Goal: Information Seeking & Learning: Learn about a topic

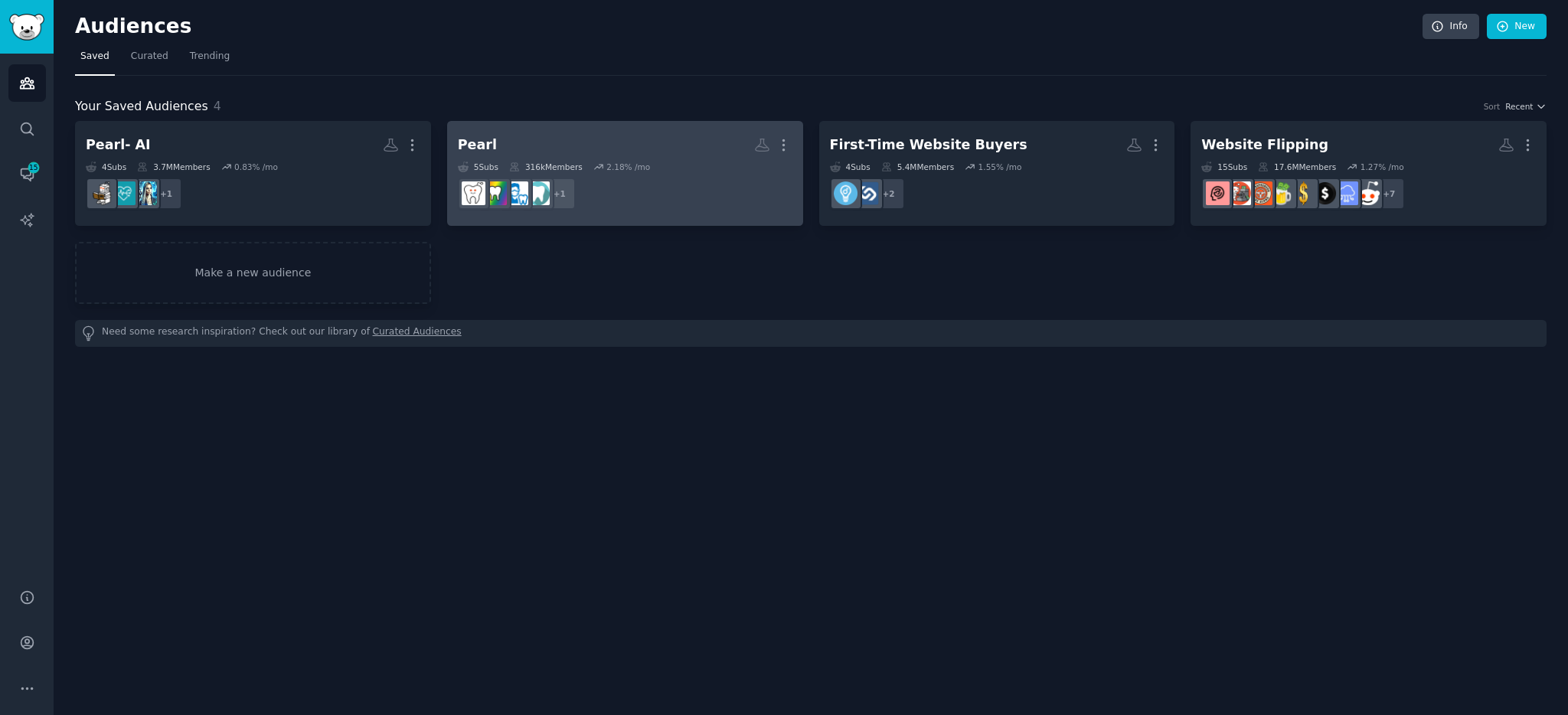
click at [597, 146] on h2 "Pearl More" at bounding box center [625, 145] width 335 height 26
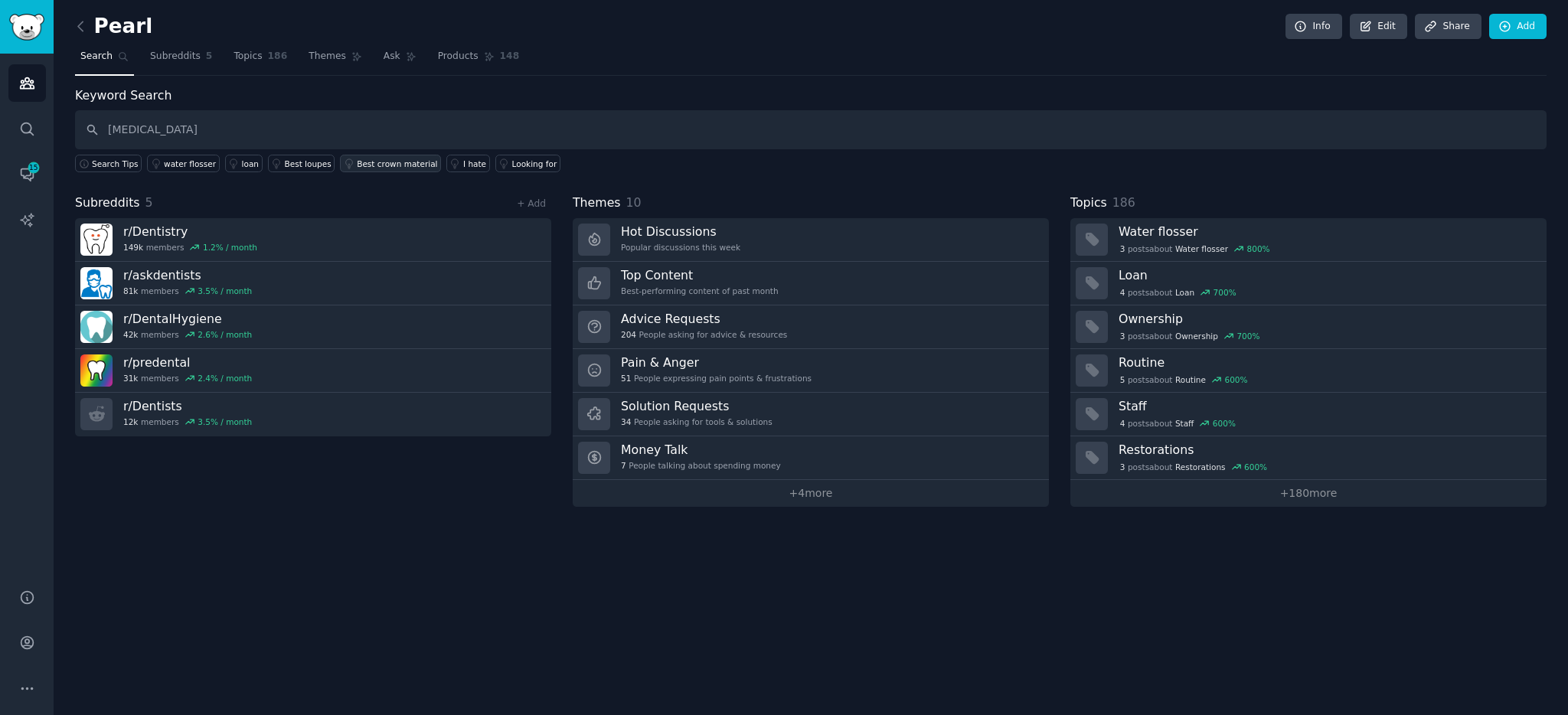
type input "[MEDICAL_DATA]"
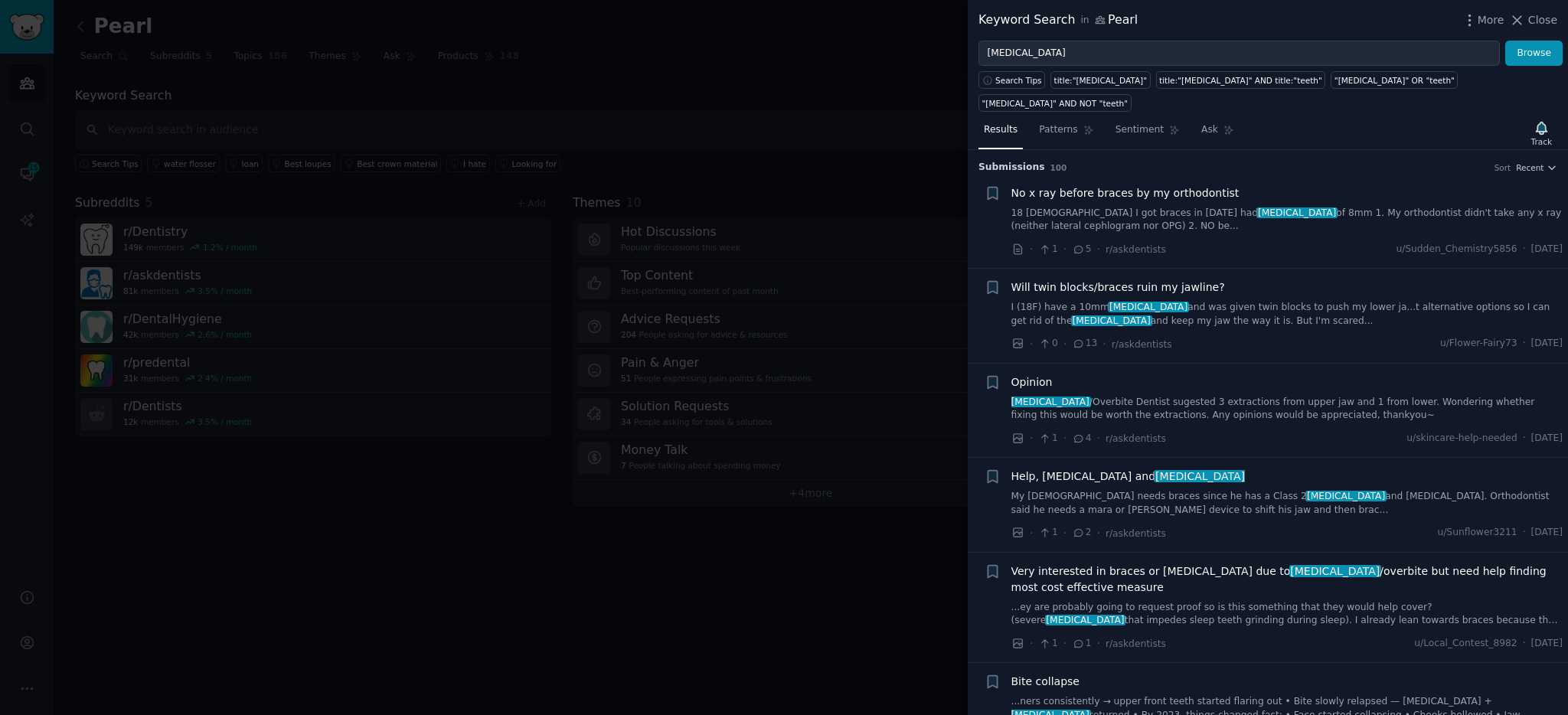
click at [1302, 185] on div "No x ray before braces by my orthodontist" at bounding box center [1287, 193] width 552 height 16
click at [1268, 185] on div "No x ray before braces by my orthodontist" at bounding box center [1287, 193] width 552 height 16
click at [1523, 18] on icon at bounding box center [1517, 20] width 16 height 16
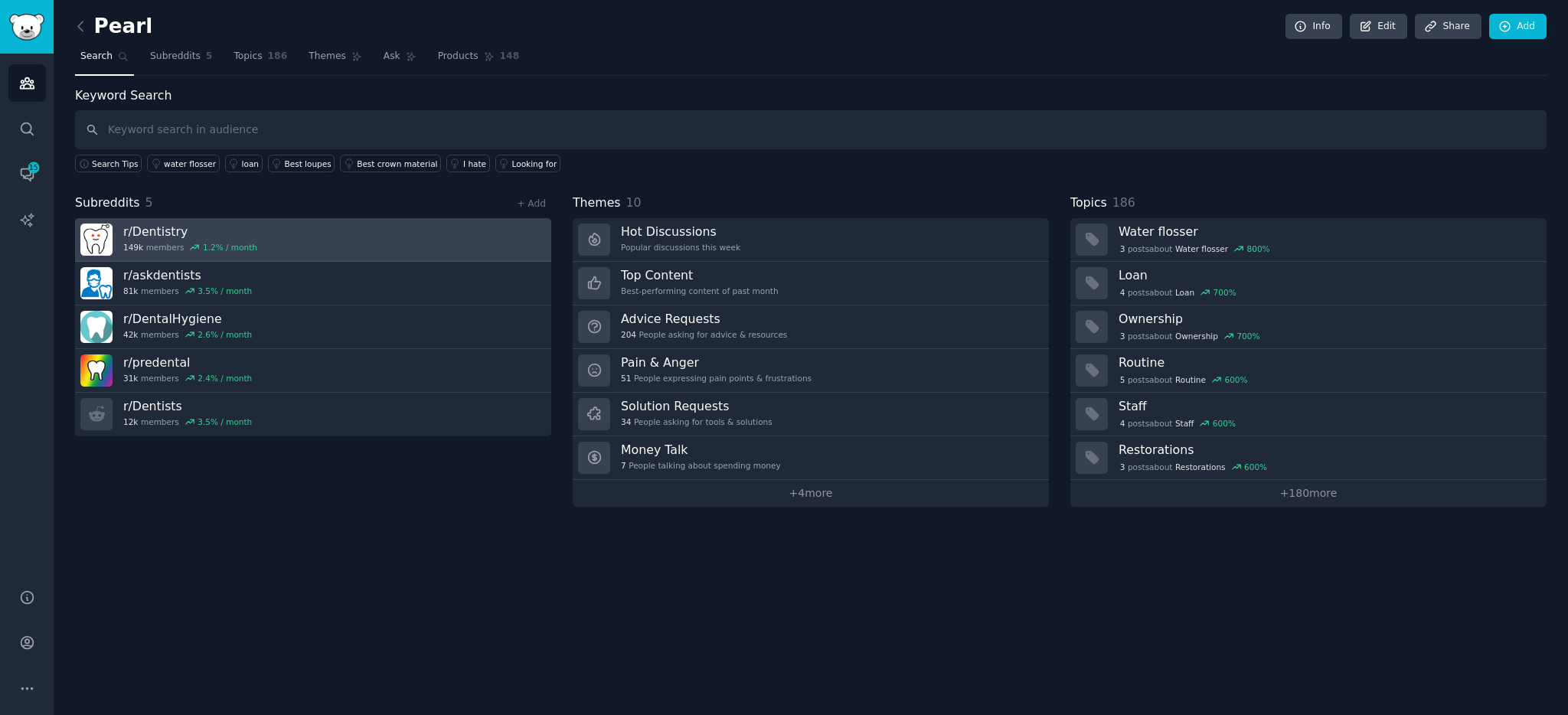
click at [293, 230] on link "r/ Dentistry 149k members 1.2 % / month" at bounding box center [313, 240] width 476 height 44
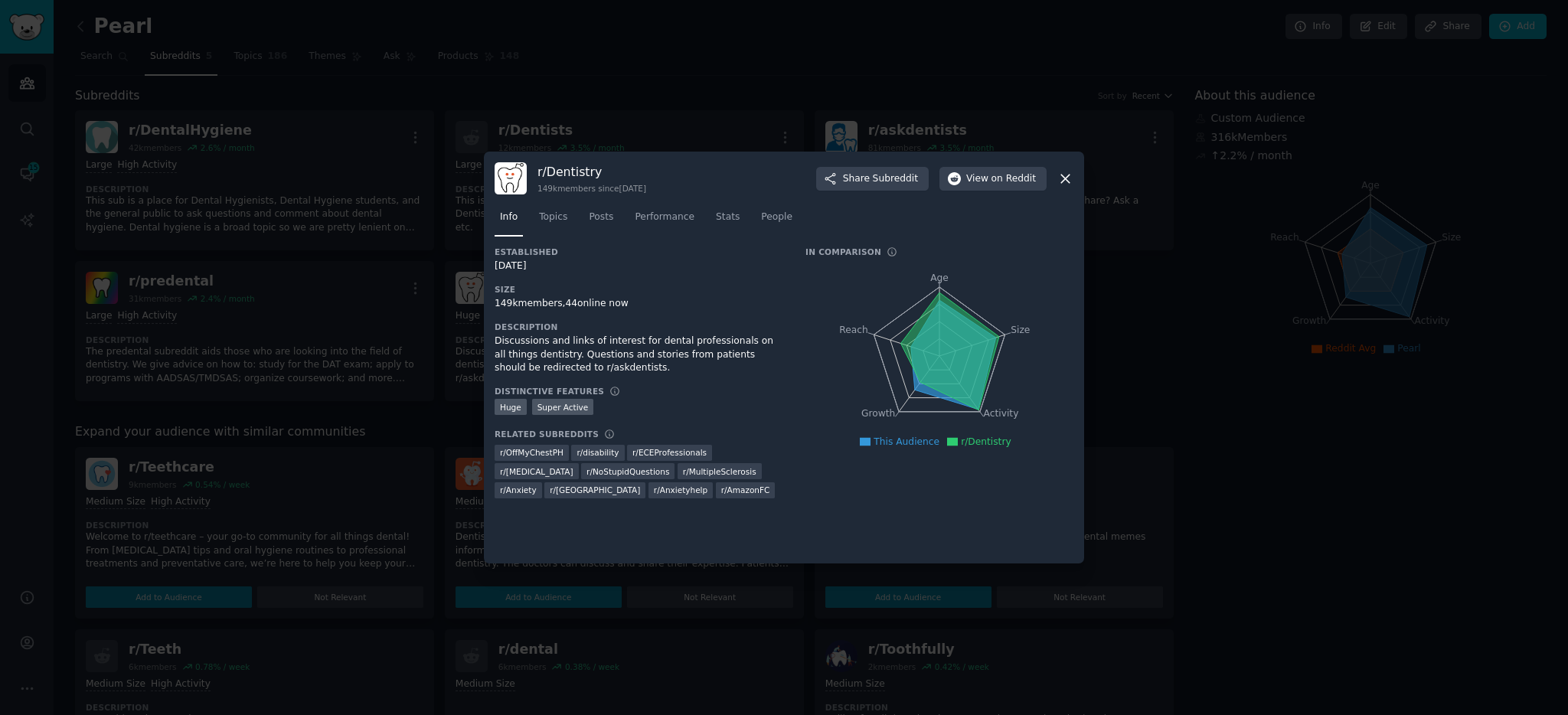
click at [1059, 173] on icon at bounding box center [1065, 178] width 16 height 16
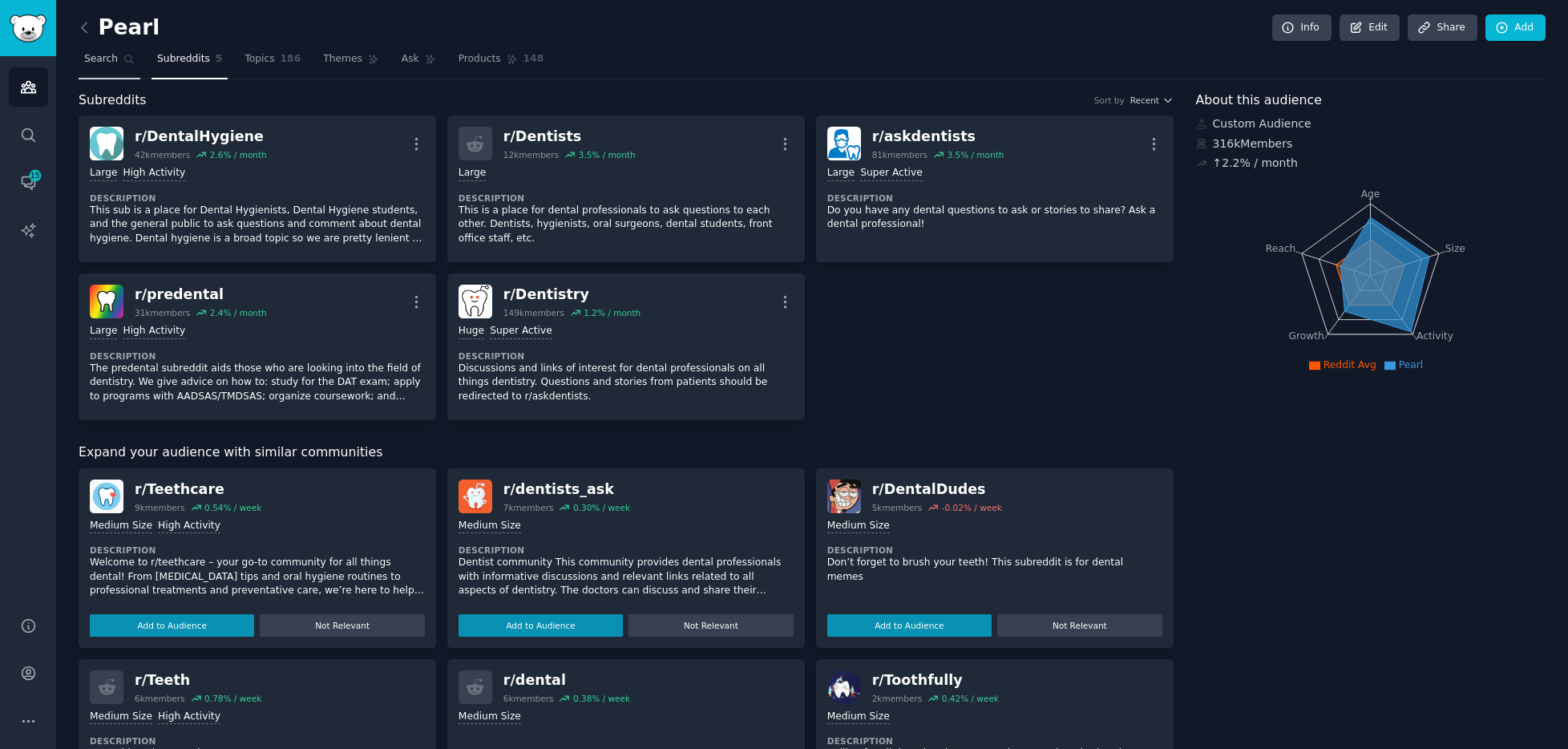
click at [105, 61] on span "Search" at bounding box center [100, 59] width 33 height 15
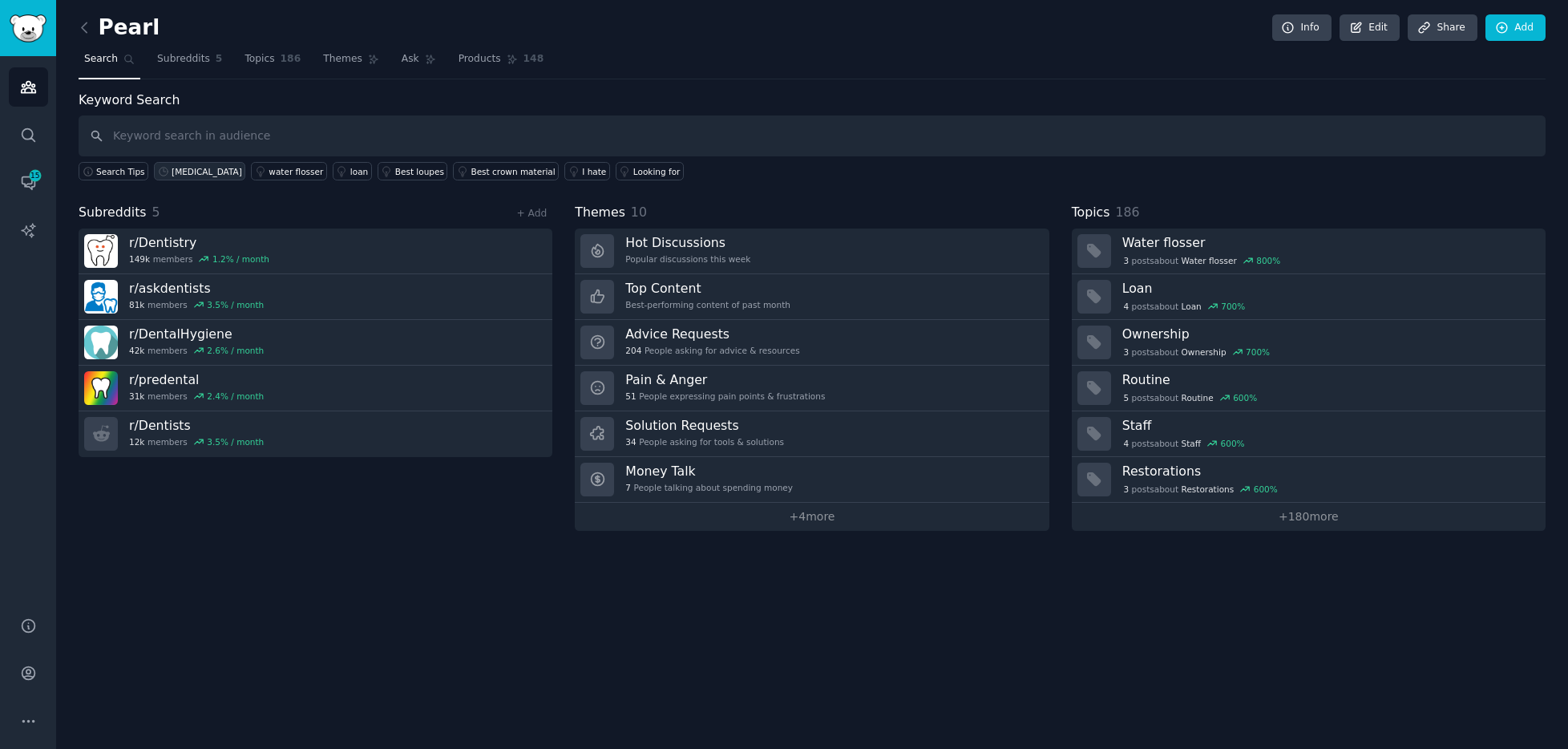
click at [178, 171] on div "[MEDICAL_DATA]" at bounding box center [206, 172] width 71 height 11
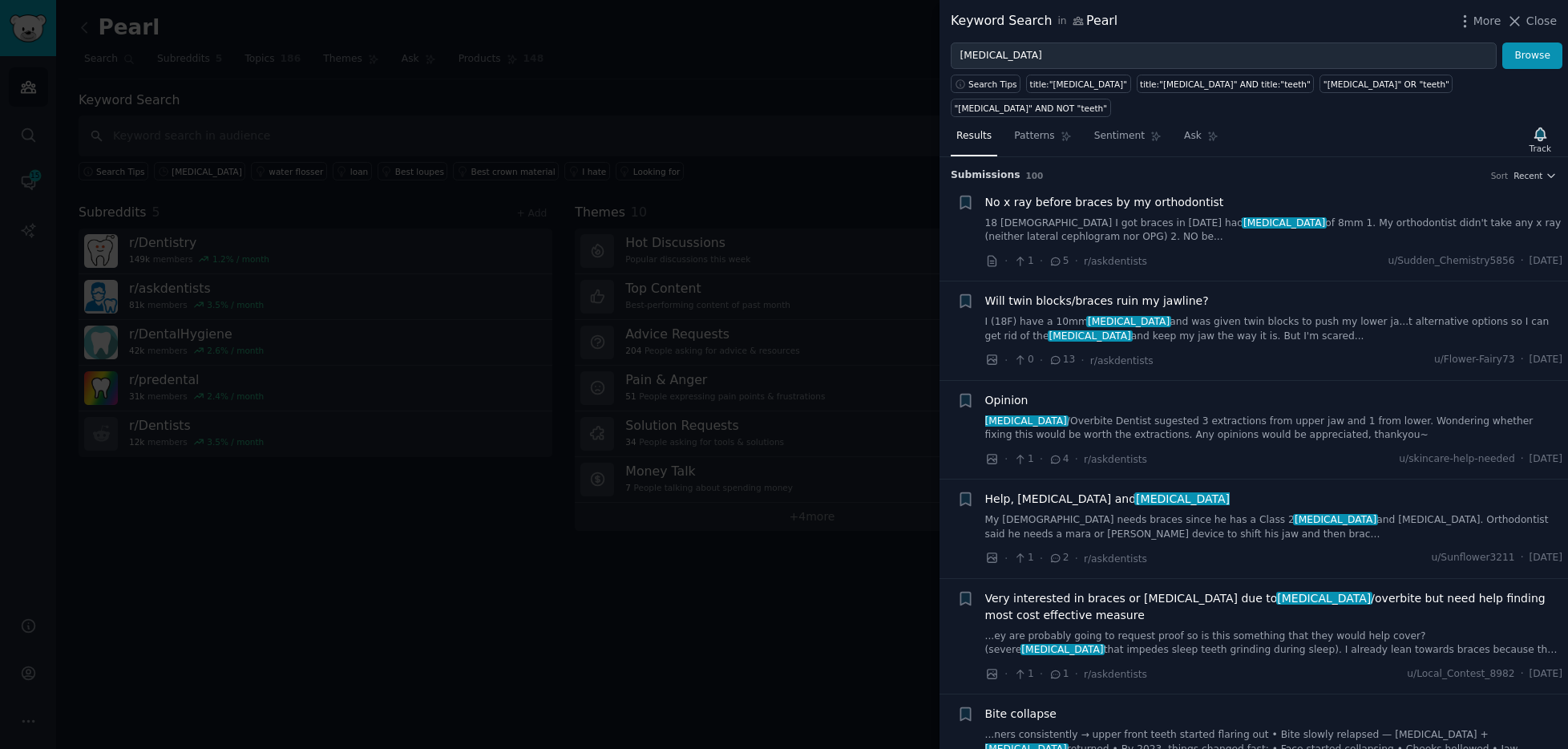
click at [1073, 598] on span "Very interested in braces or [MEDICAL_DATA] due to [MEDICAL_DATA] /overbite but…" at bounding box center [1274, 606] width 578 height 33
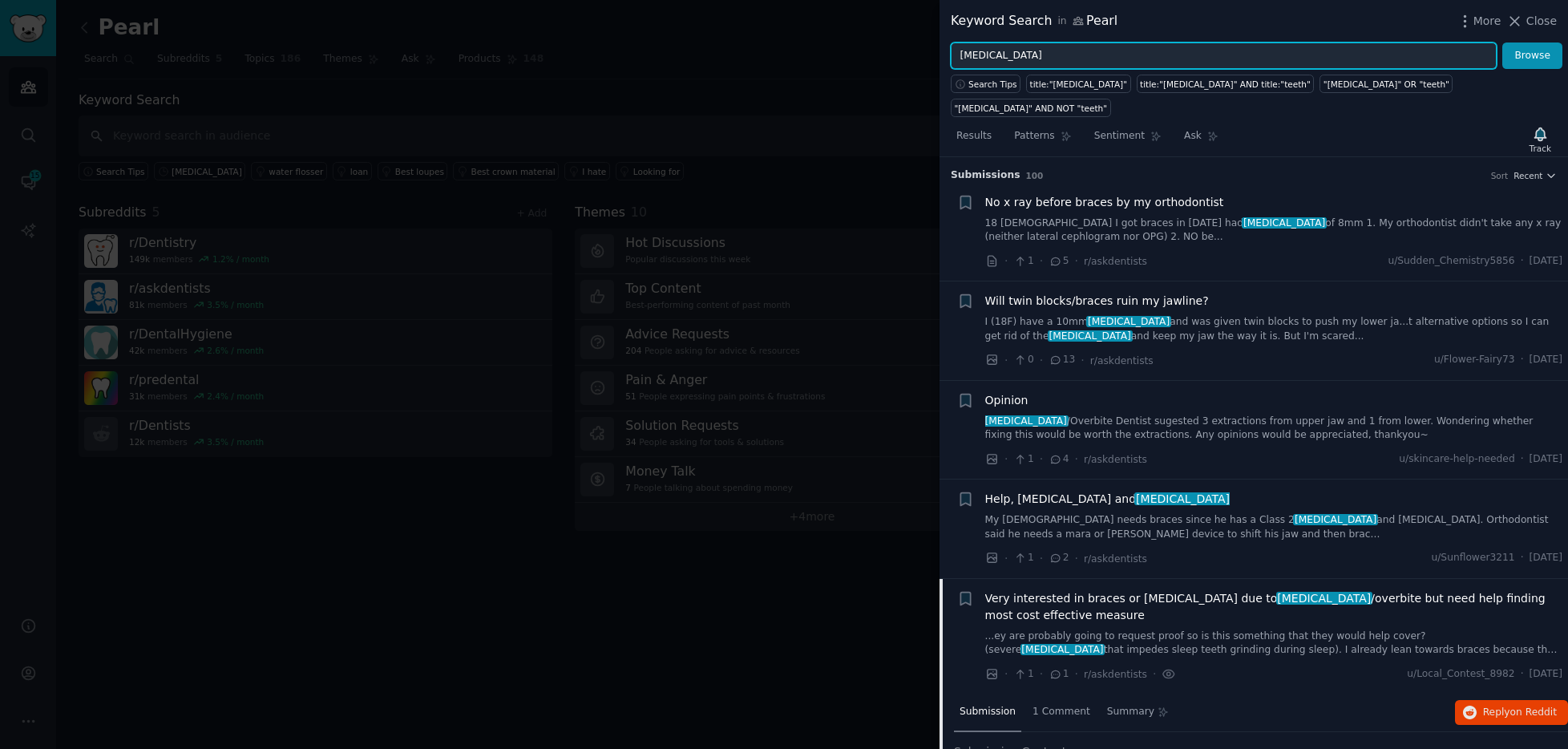
click at [1016, 57] on input "[MEDICAL_DATA]" at bounding box center [1224, 55] width 546 height 27
type input "p"
type input "over"
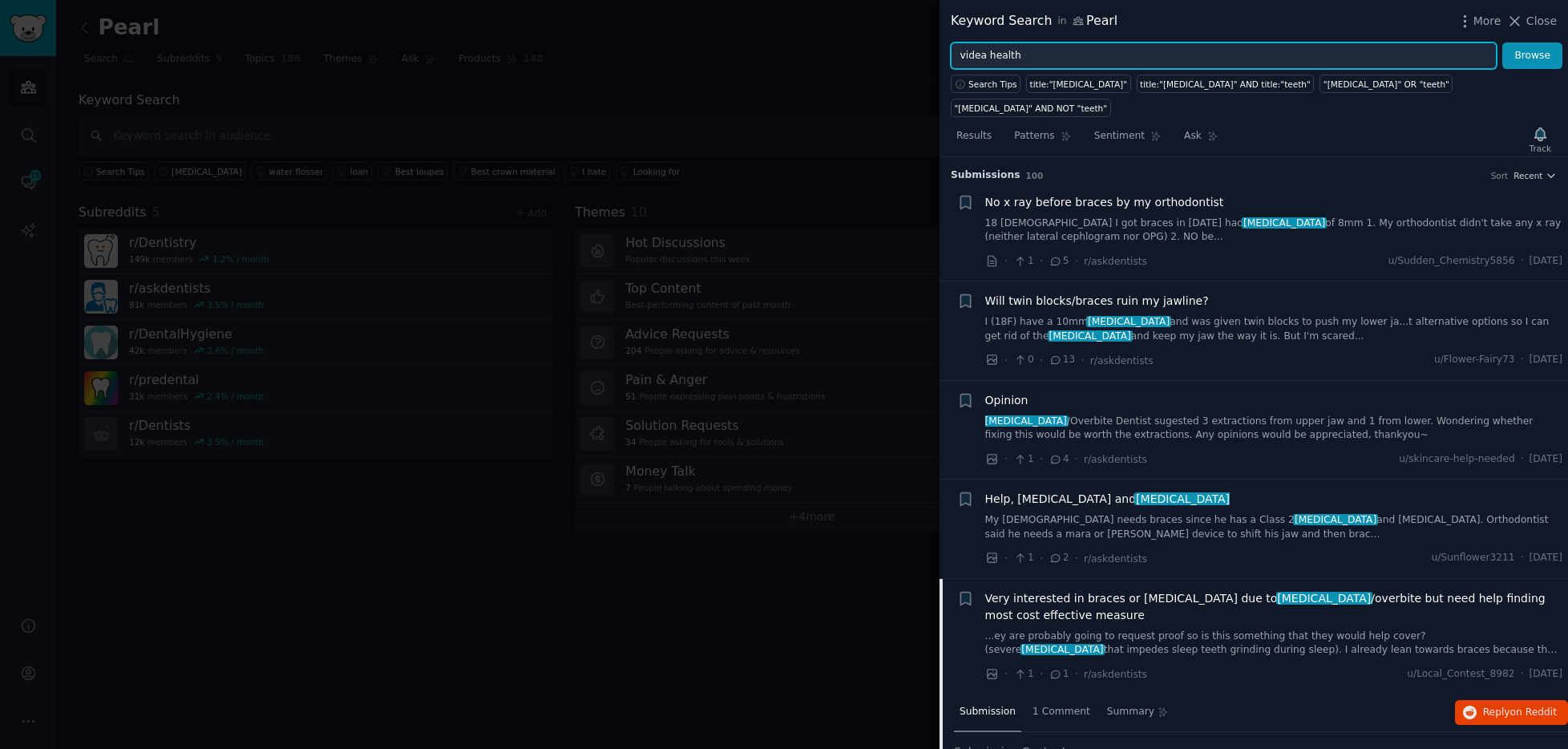
type input "videa health"
click at [1502, 42] on button "Browse" at bounding box center [1532, 55] width 60 height 27
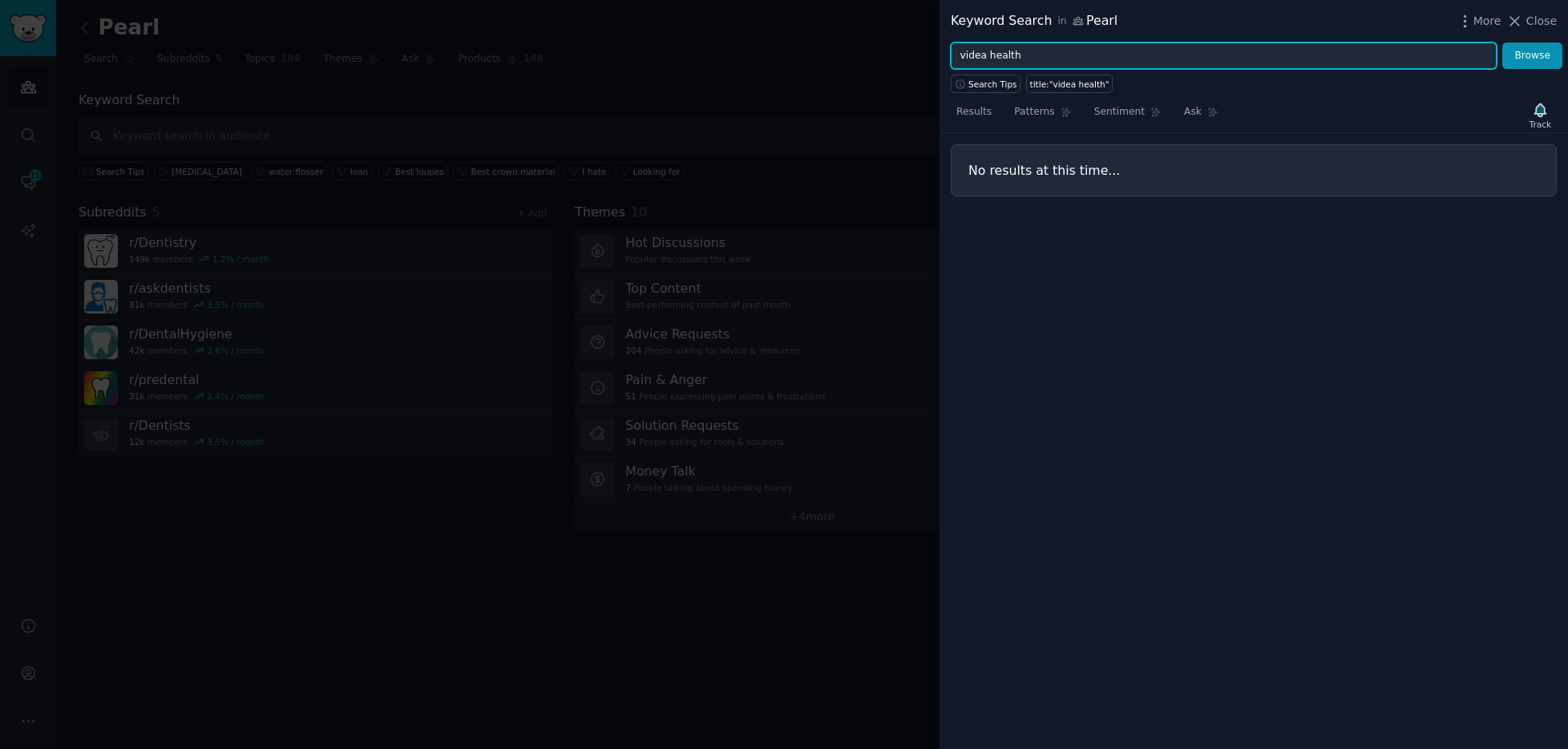
click at [1026, 61] on input "videa health" at bounding box center [1224, 55] width 546 height 27
click at [1025, 60] on input "videa health" at bounding box center [1224, 55] width 546 height 27
type input "[MEDICAL_DATA] AI"
click at [1502, 42] on button "Browse" at bounding box center [1532, 55] width 60 height 27
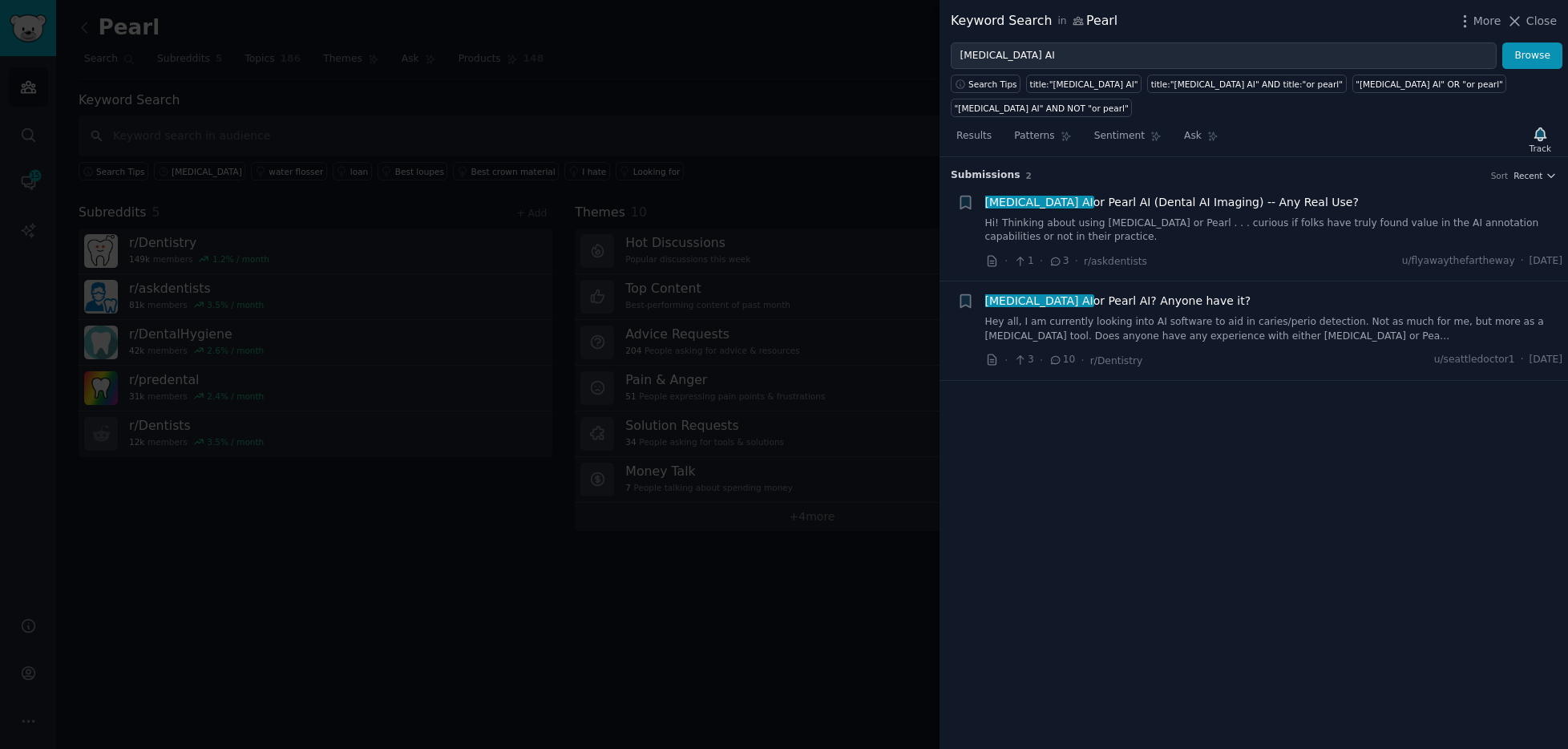
click at [1253, 217] on link "Hi! Thinking about using [MEDICAL_DATA] or Pearl . . . curious if folks have tr…" at bounding box center [1274, 231] width 578 height 28
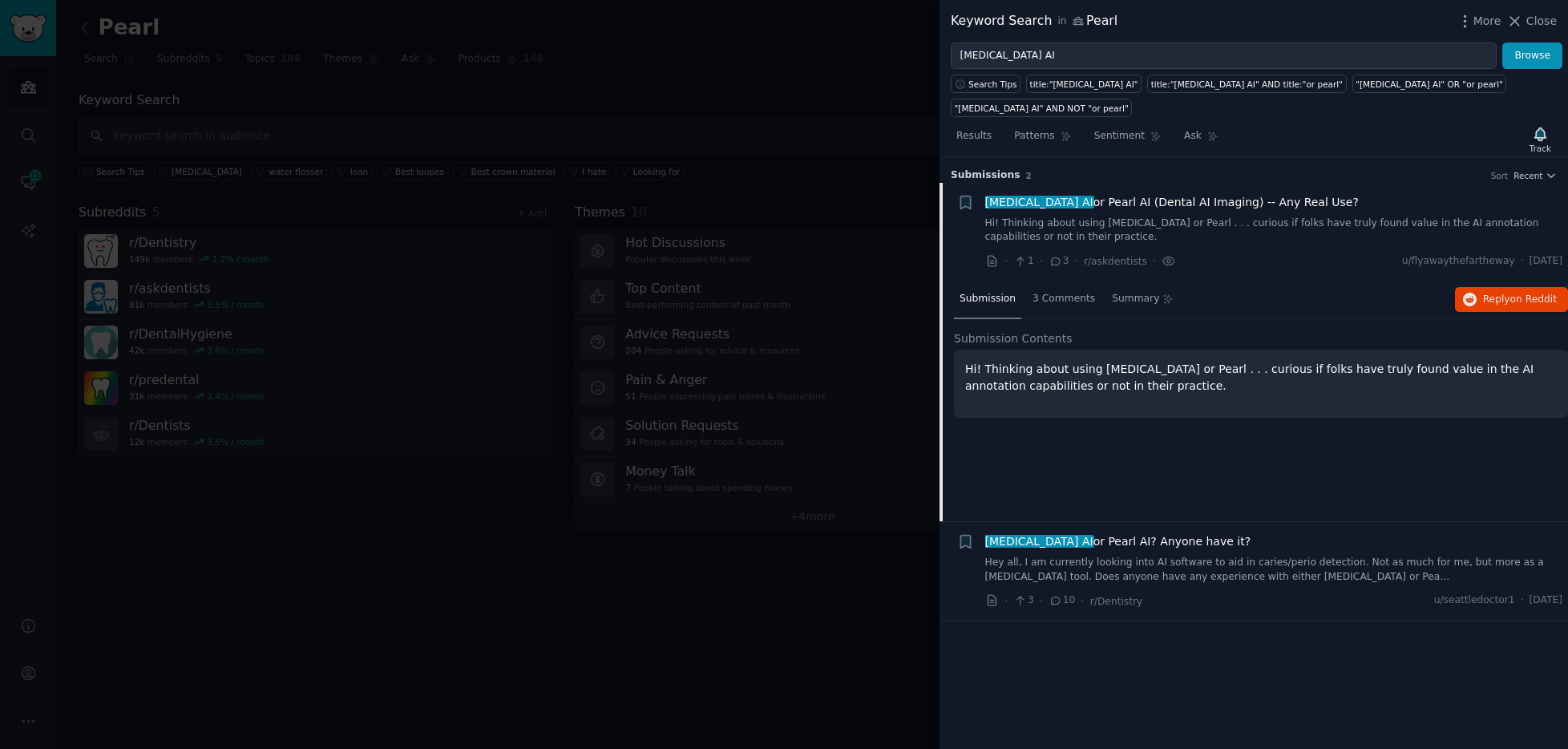
click at [1115, 217] on link "Hi! Thinking about using [MEDICAL_DATA] or Pearl . . . curious if folks have tr…" at bounding box center [1274, 231] width 578 height 28
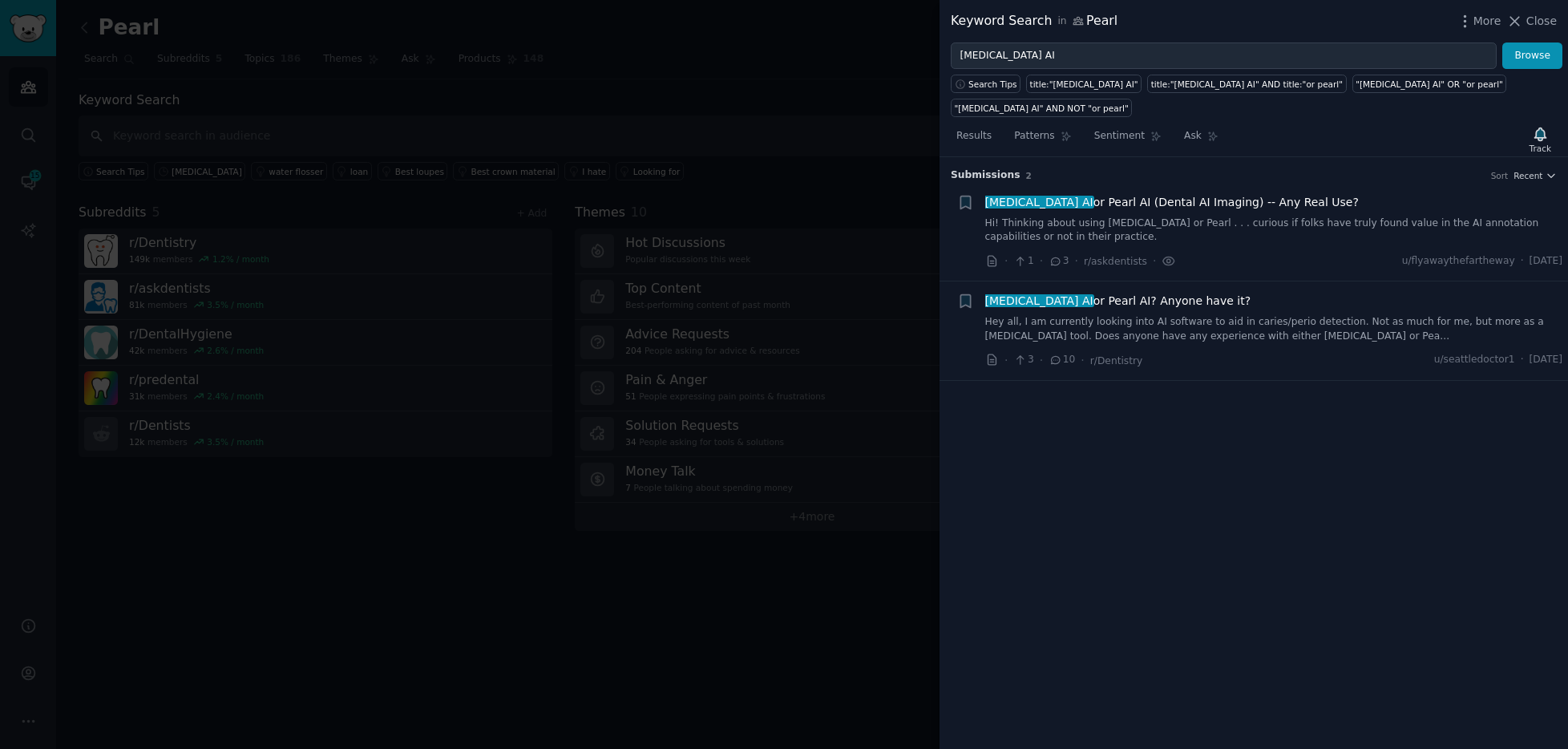
click at [606, 73] on div at bounding box center [784, 374] width 1568 height 749
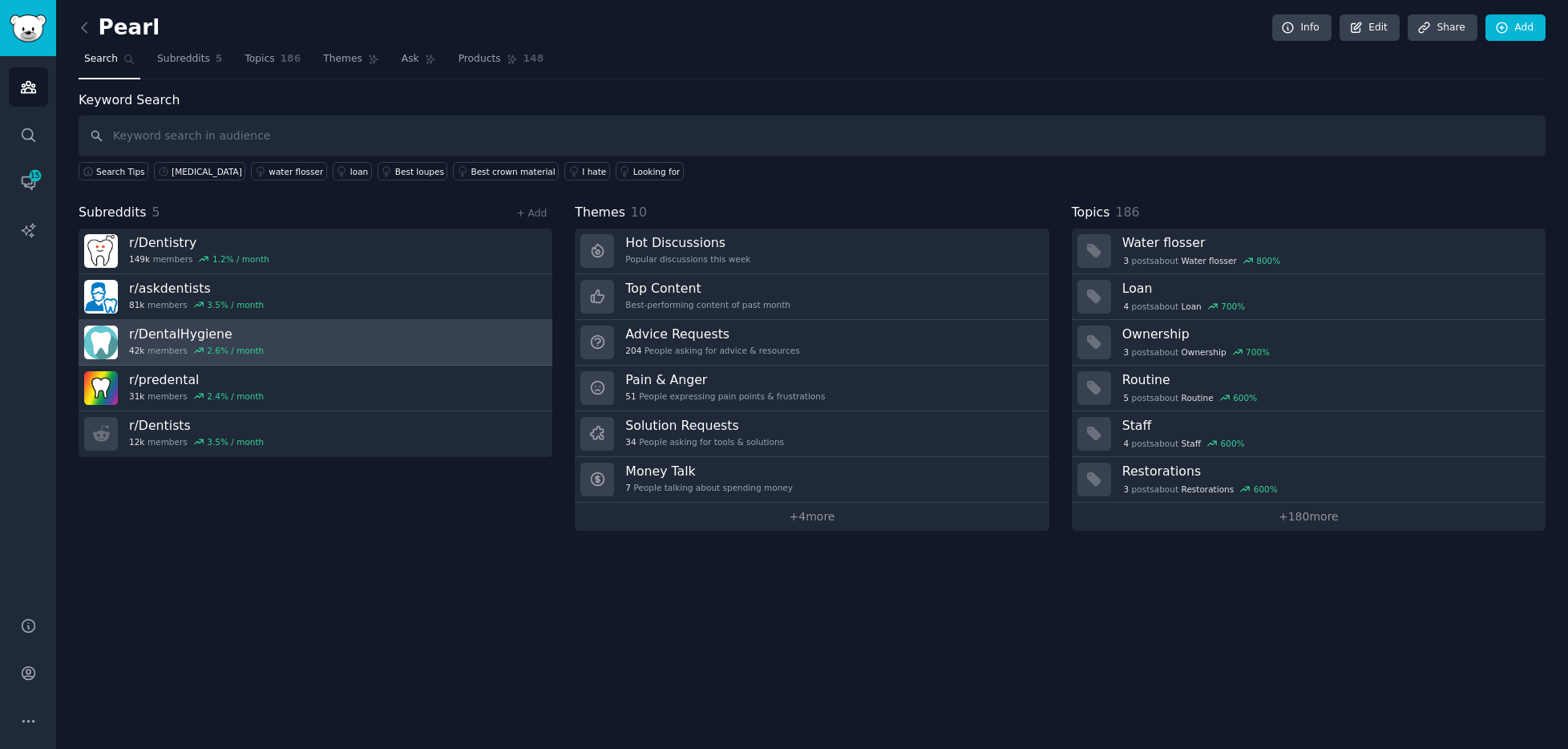
click at [272, 336] on link "r/ DentalHygiene 42k members 2.6 % / month" at bounding box center [315, 342] width 473 height 46
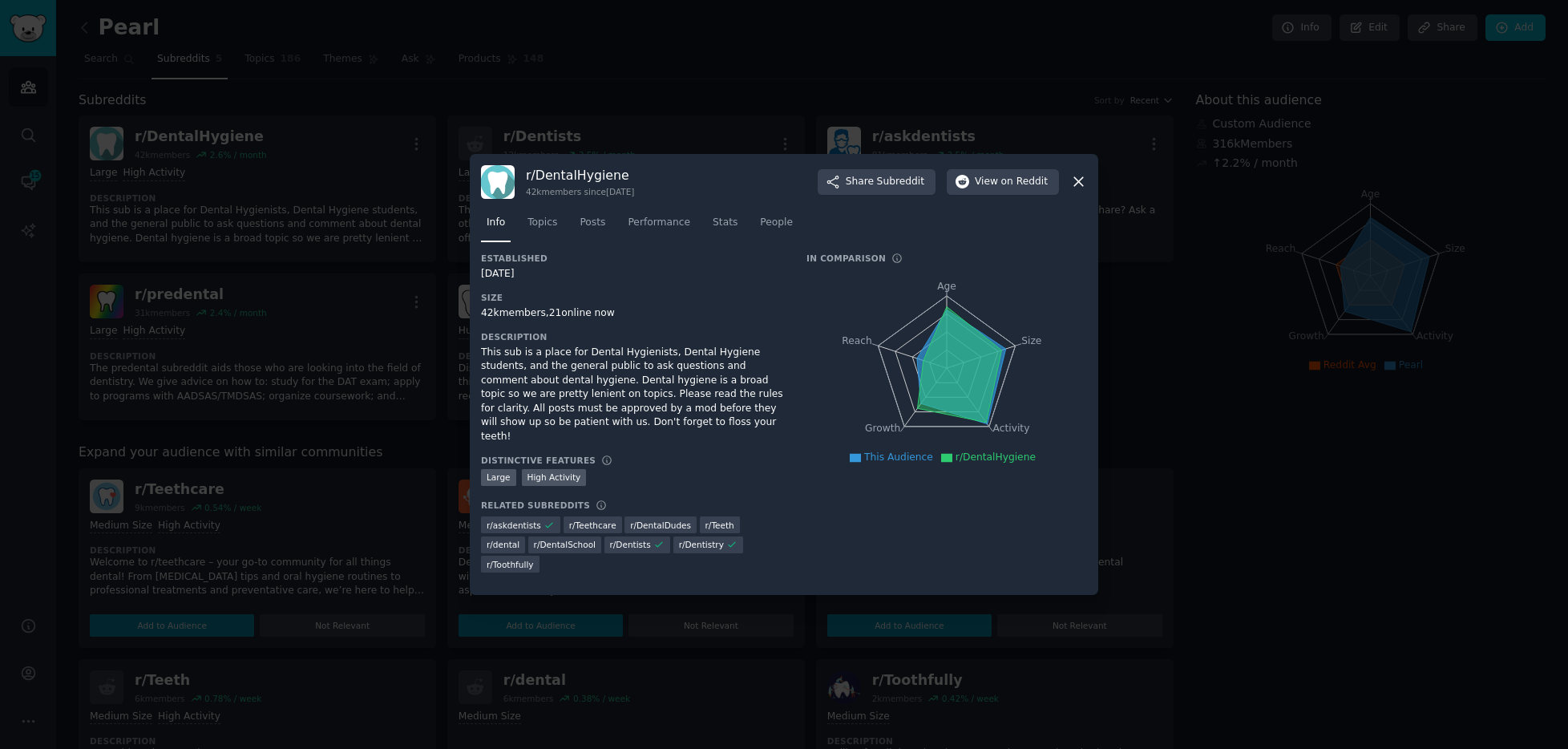
click at [1079, 190] on icon at bounding box center [1078, 181] width 17 height 17
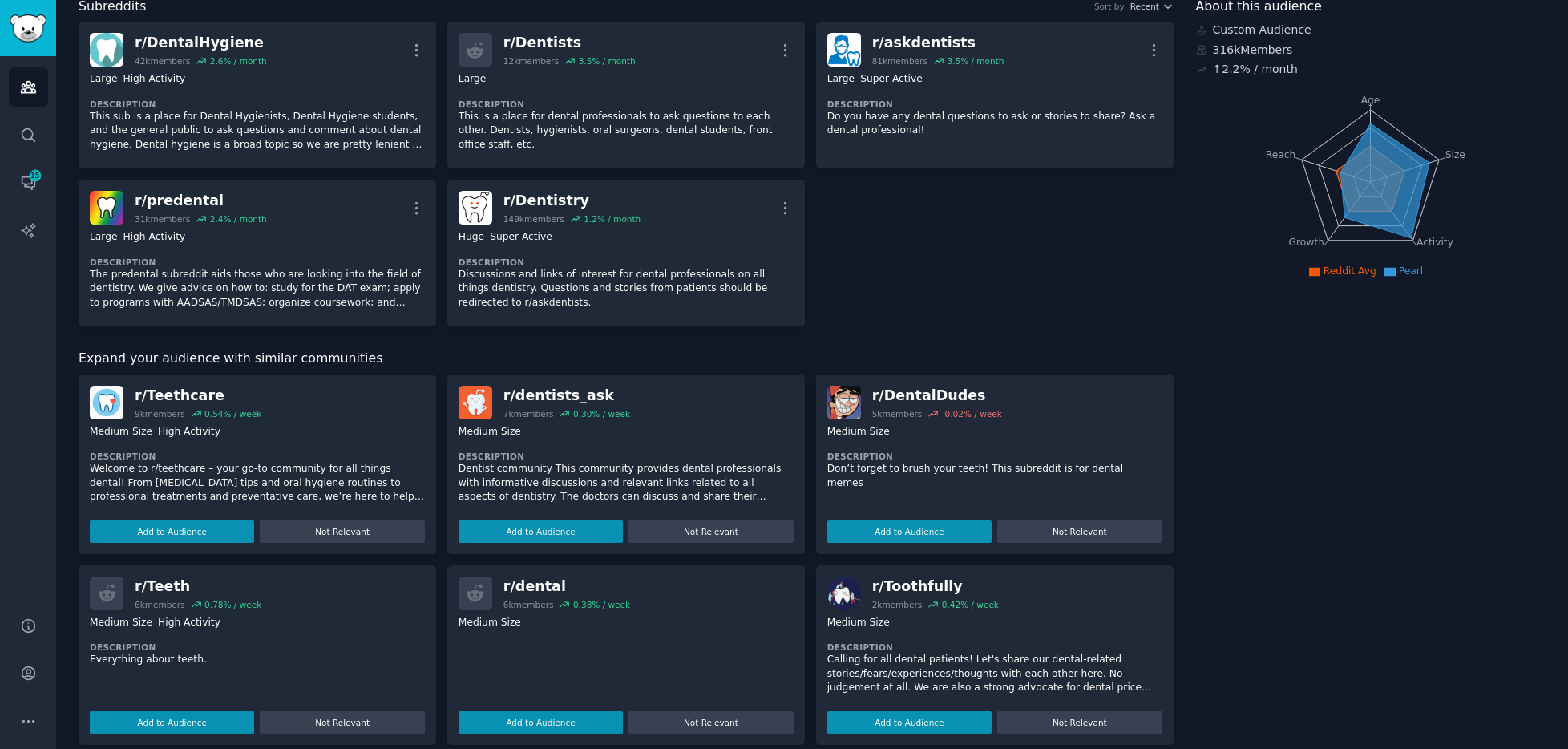
scroll to position [95, 0]
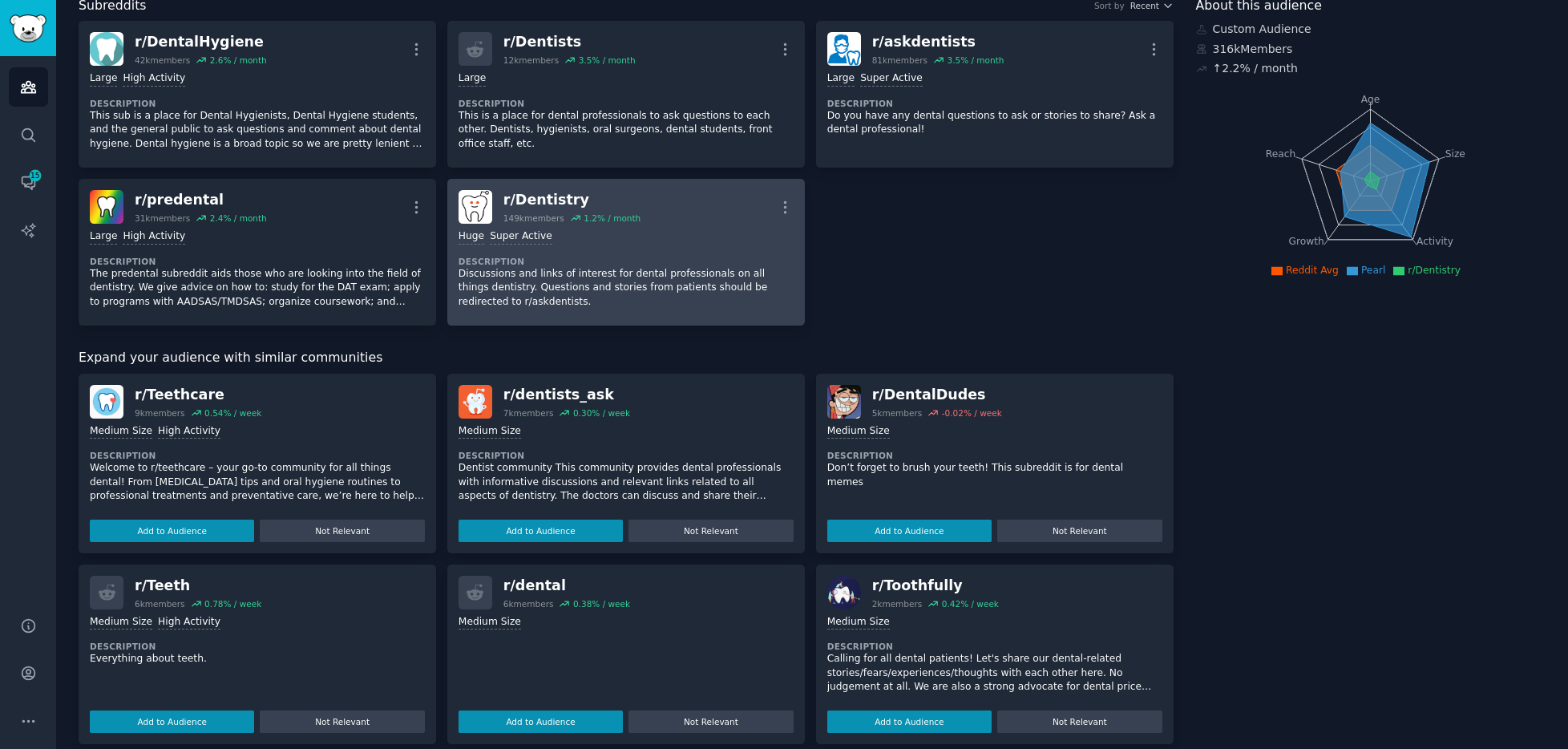
click at [667, 231] on div "Huge Super Active" at bounding box center [626, 236] width 335 height 15
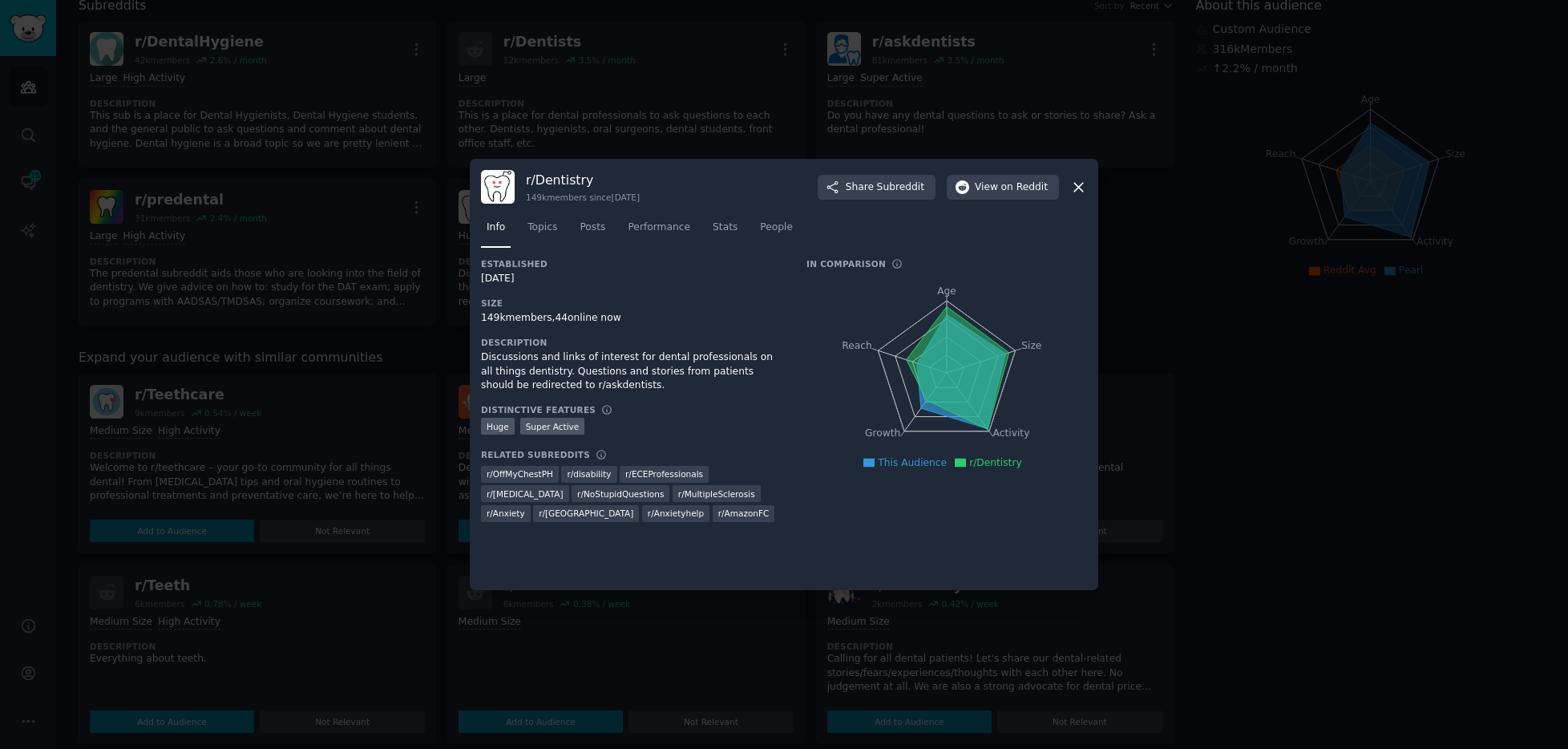
click at [1084, 183] on icon at bounding box center [1078, 187] width 17 height 17
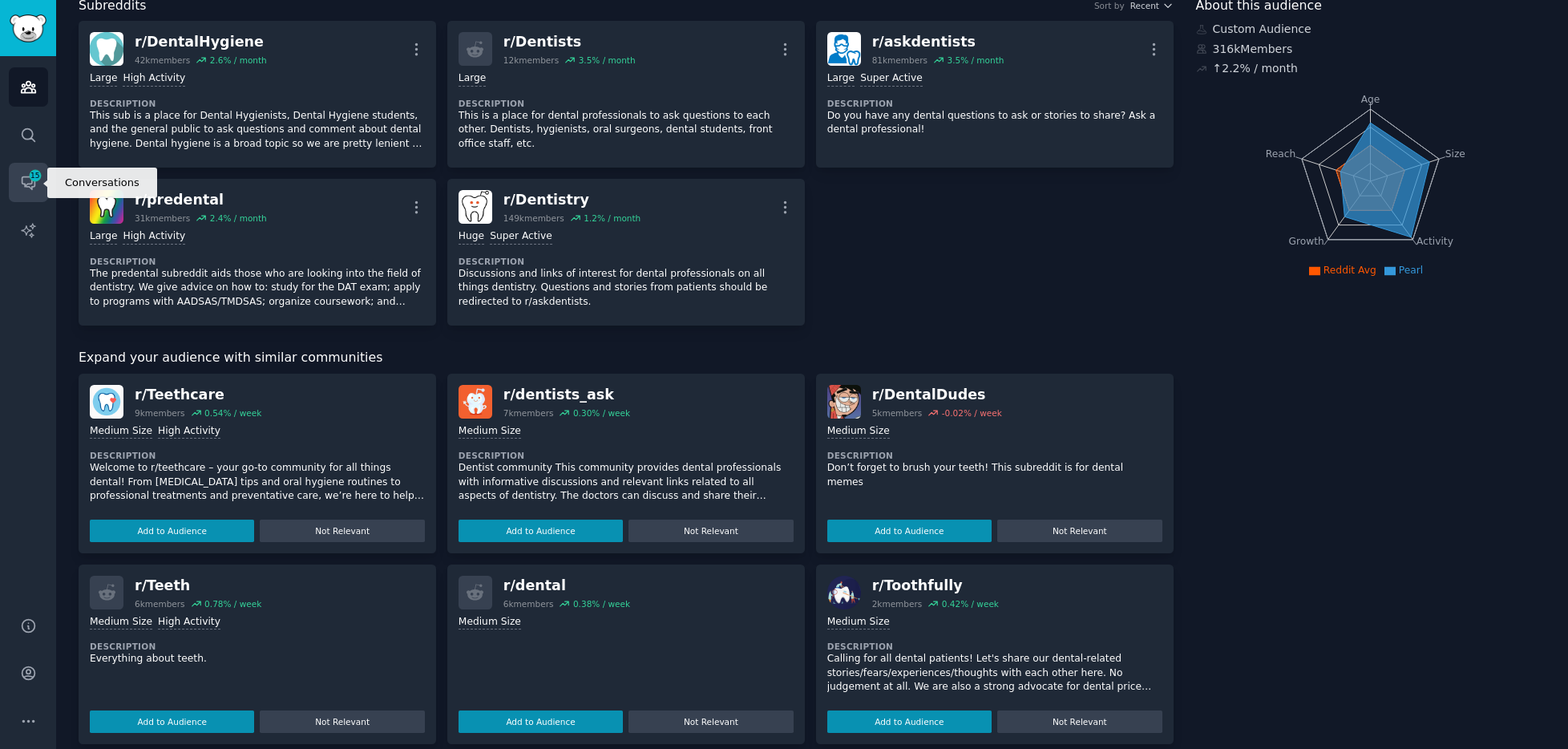
click at [24, 183] on icon "Sidebar" at bounding box center [29, 182] width 17 height 17
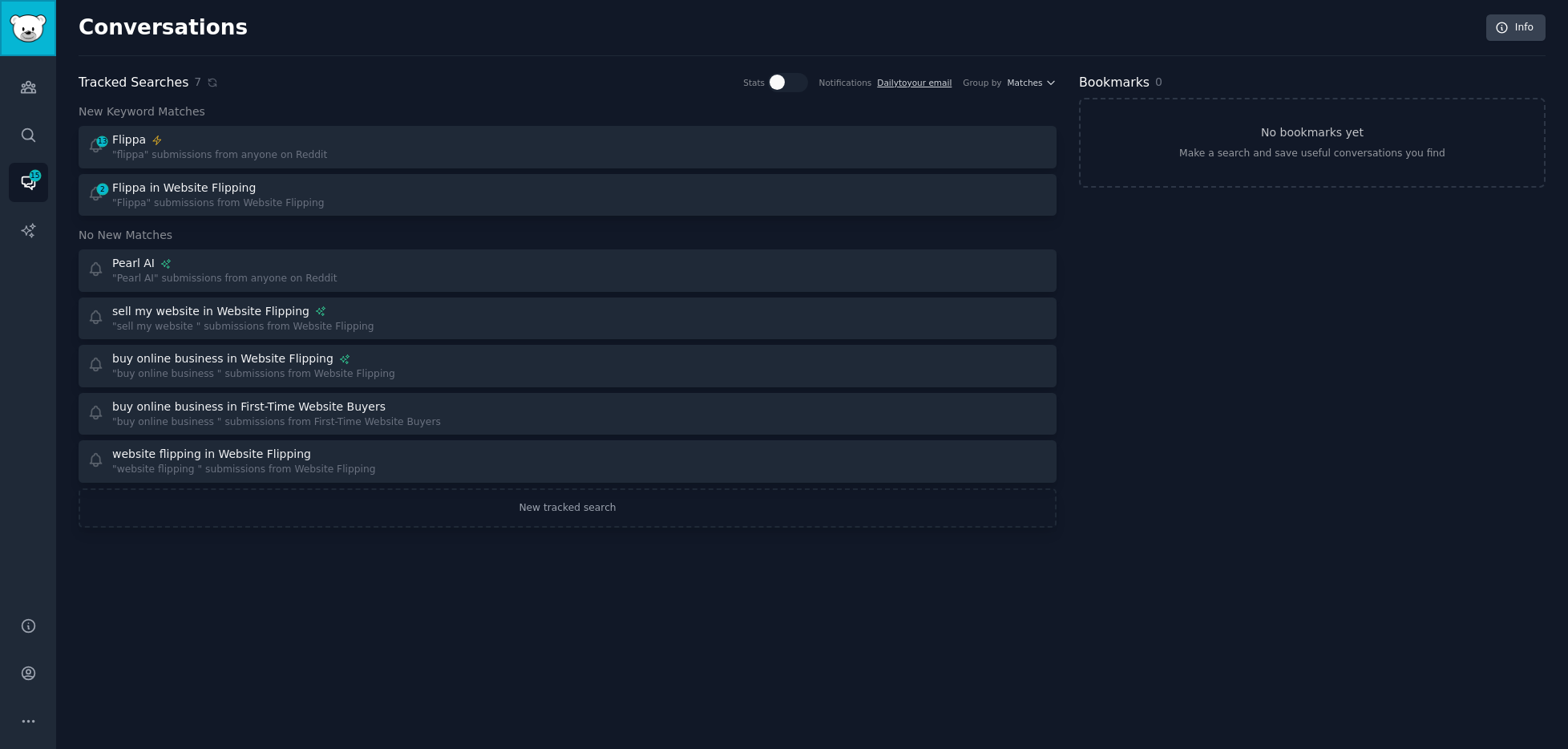
click at [16, 39] on img "Sidebar" at bounding box center [28, 29] width 37 height 28
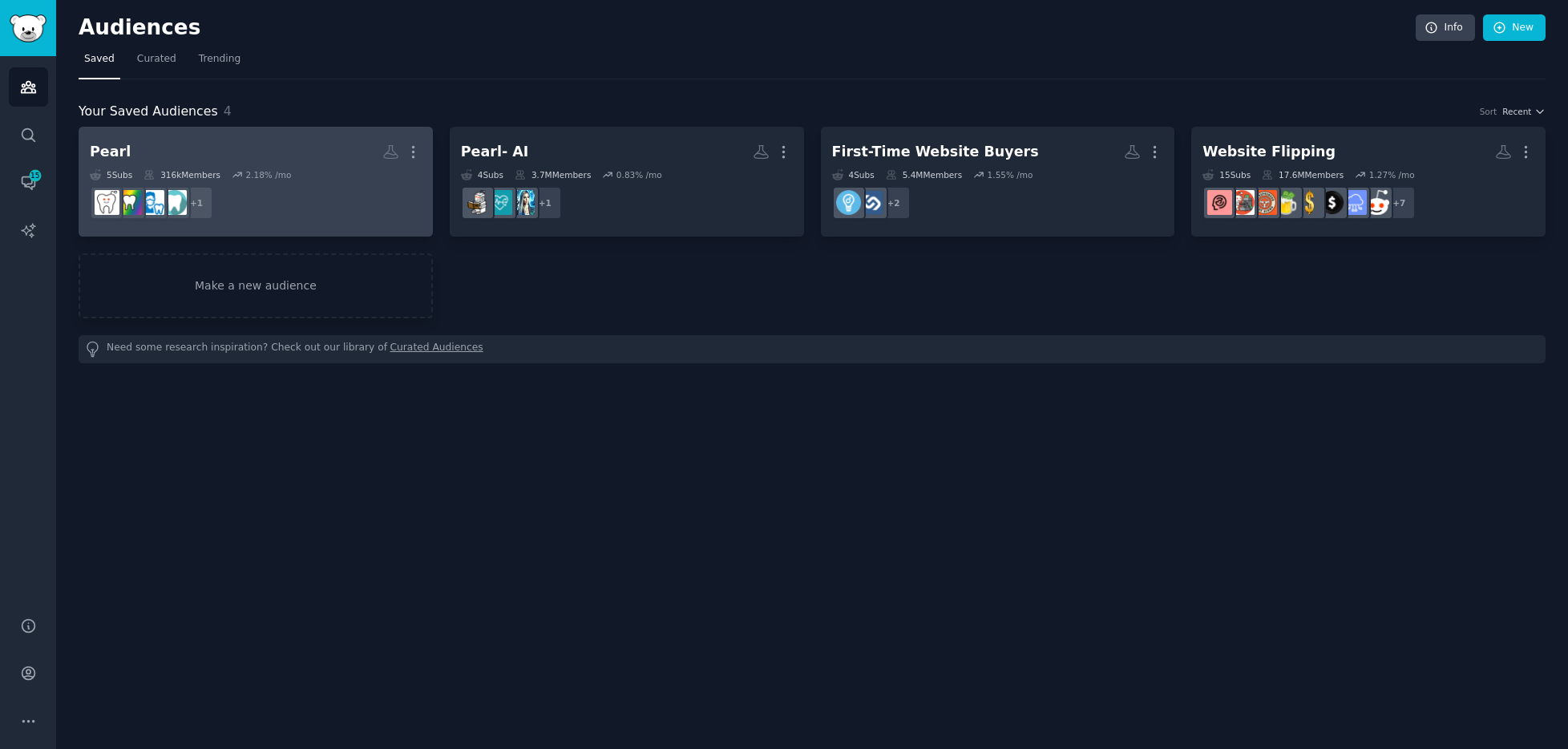
click at [213, 154] on h2 "Pearl More" at bounding box center [255, 152] width 332 height 28
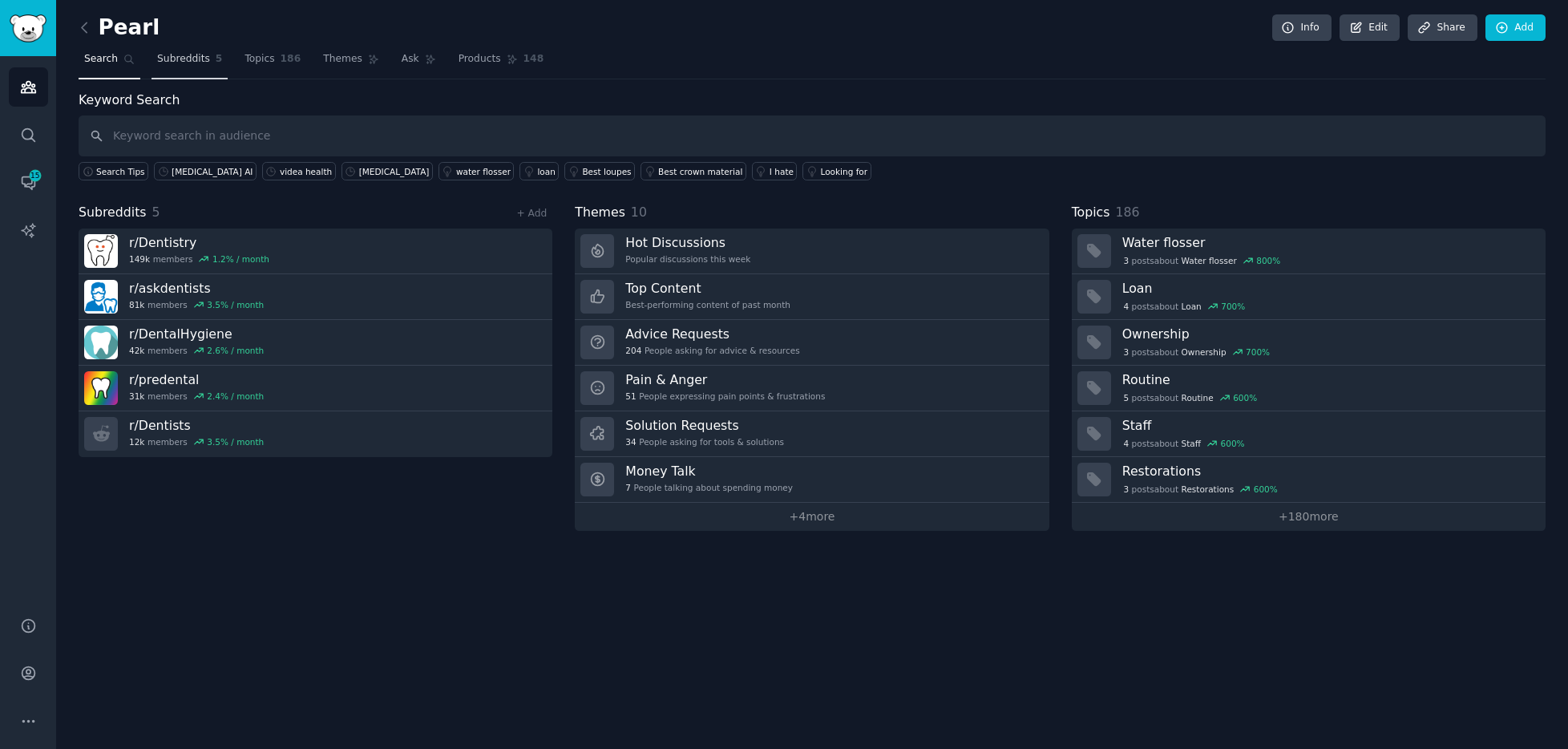
click at [187, 70] on link "Subreddits 5" at bounding box center [189, 63] width 76 height 33
